Goal: Find specific page/section: Find specific page/section

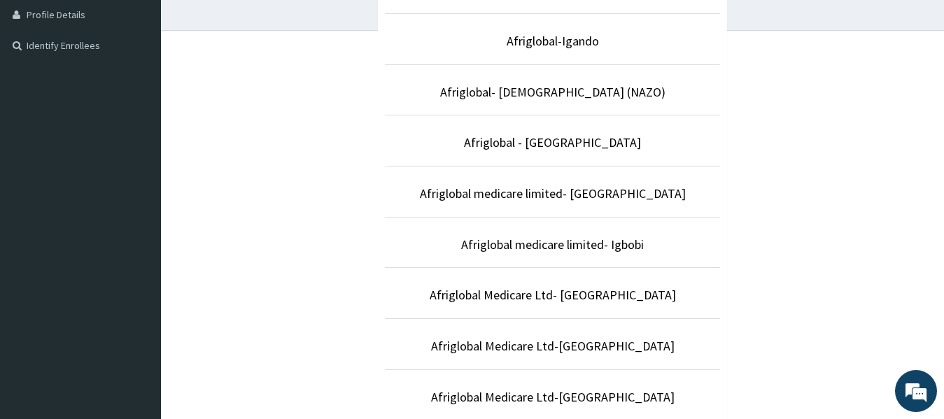
scroll to position [355, 0]
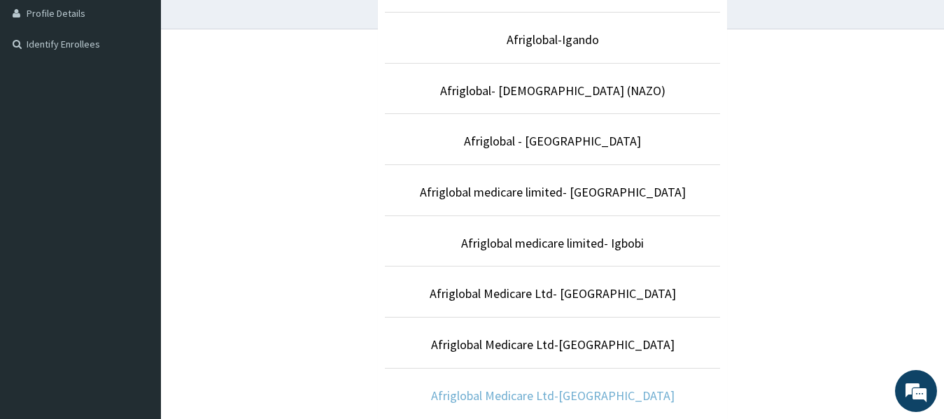
click at [607, 391] on link "Afriglobal Medicare Ltd-[GEOGRAPHIC_DATA]" at bounding box center [552, 396] width 243 height 16
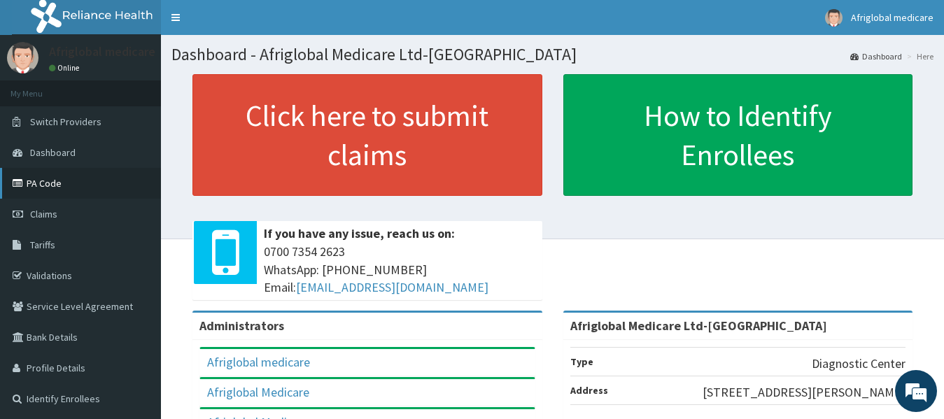
click at [33, 179] on link "PA Code" at bounding box center [80, 183] width 161 height 31
